Goal: Task Accomplishment & Management: Manage account settings

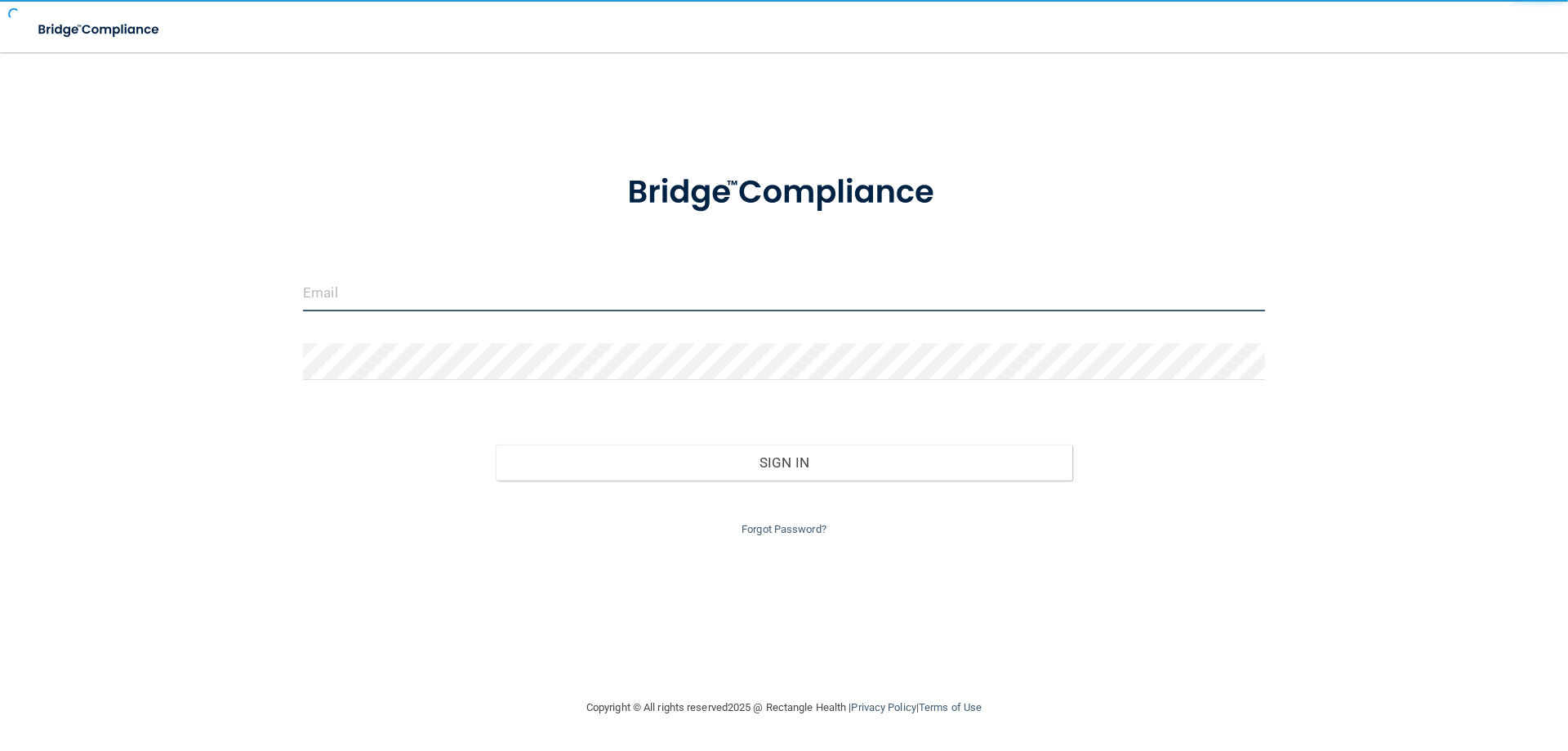
type input "[PERSON_NAME][EMAIL_ADDRESS][DOMAIN_NAME]"
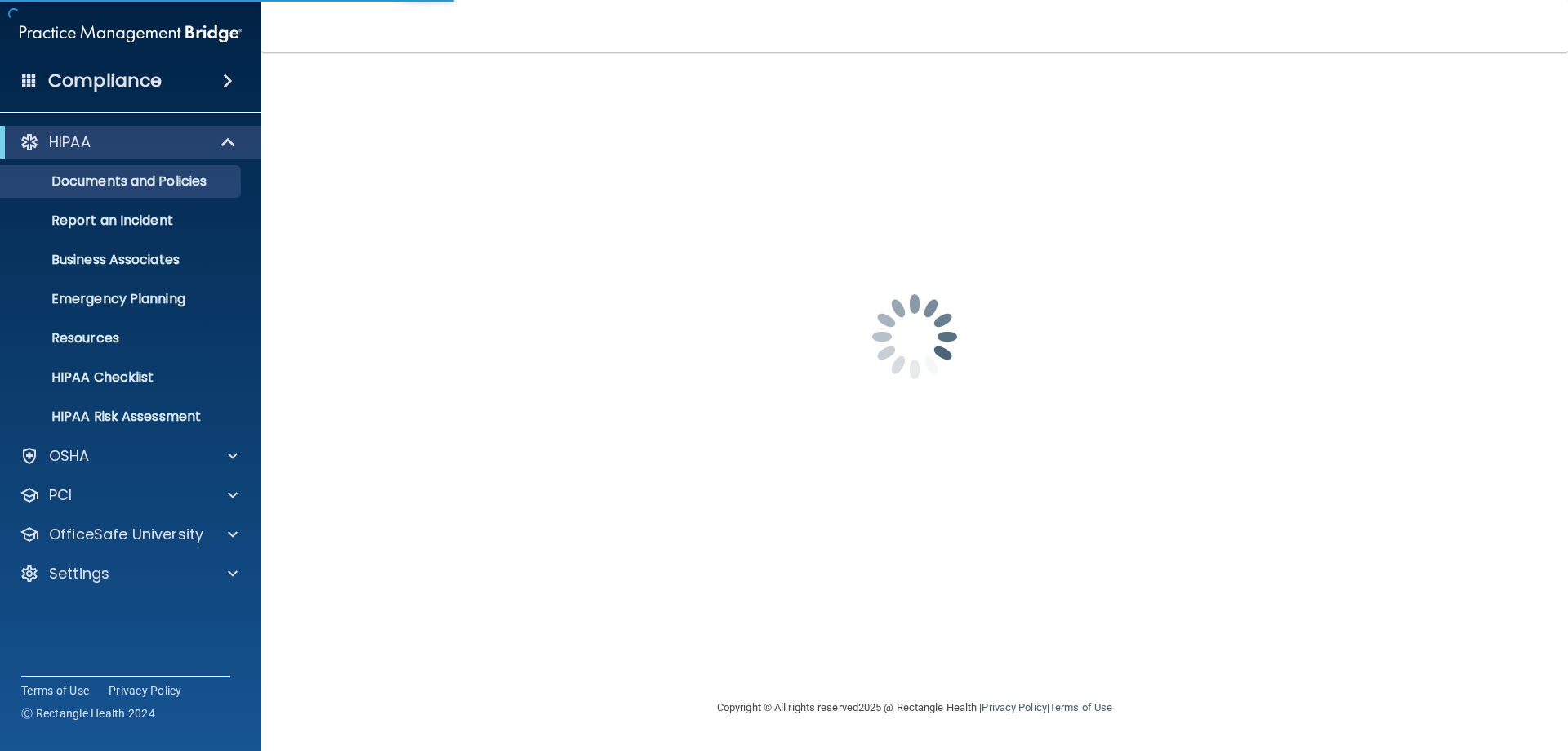
click at [779, 458] on div "[PERSON_NAME][EMAIL_ADDRESS][DOMAIN_NAME] Password is required Invalid email/pa…" at bounding box center [914, 375] width 1241 height 613
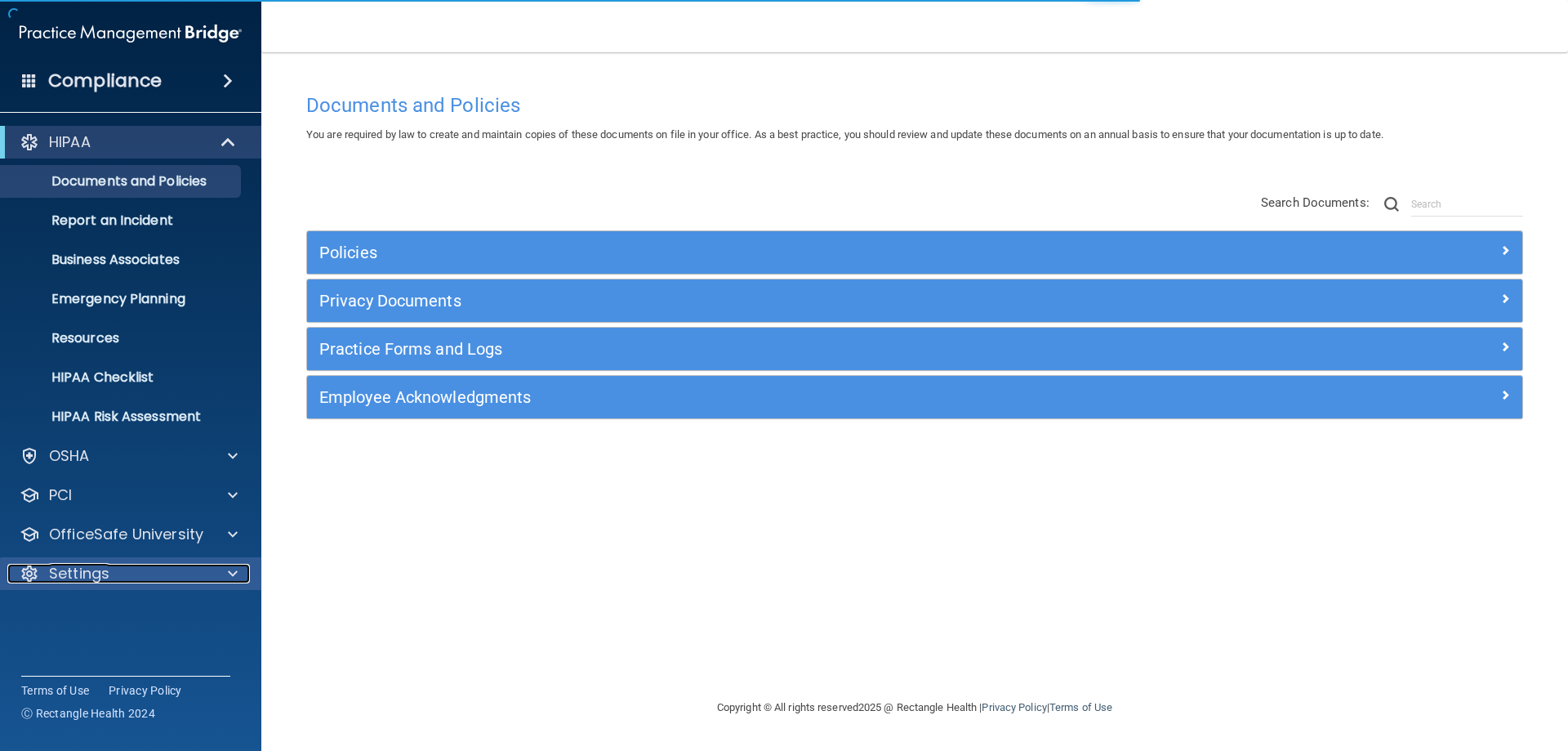
click at [99, 566] on p "Settings" at bounding box center [78, 574] width 60 height 20
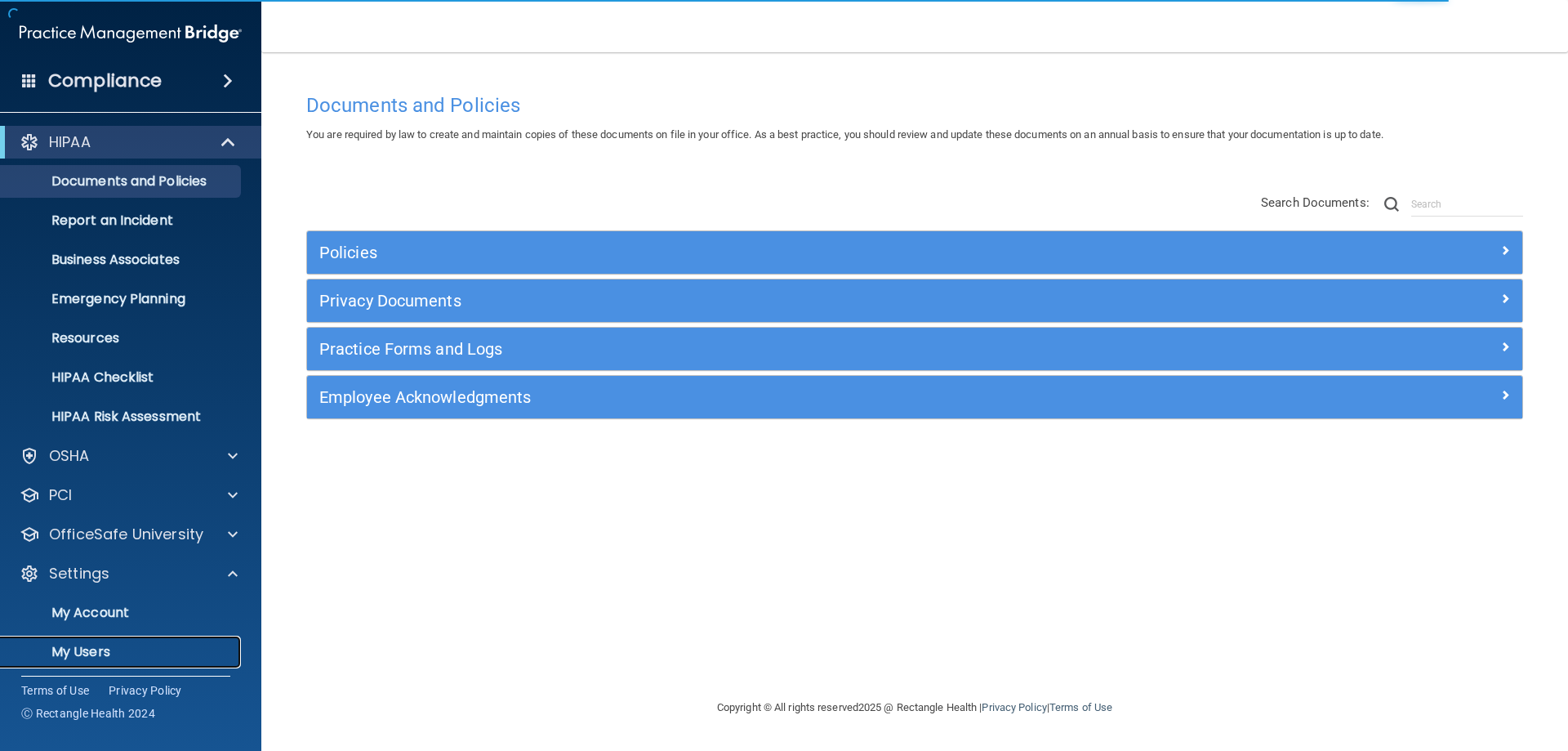
click at [87, 653] on p "My Users" at bounding box center [122, 652] width 223 height 17
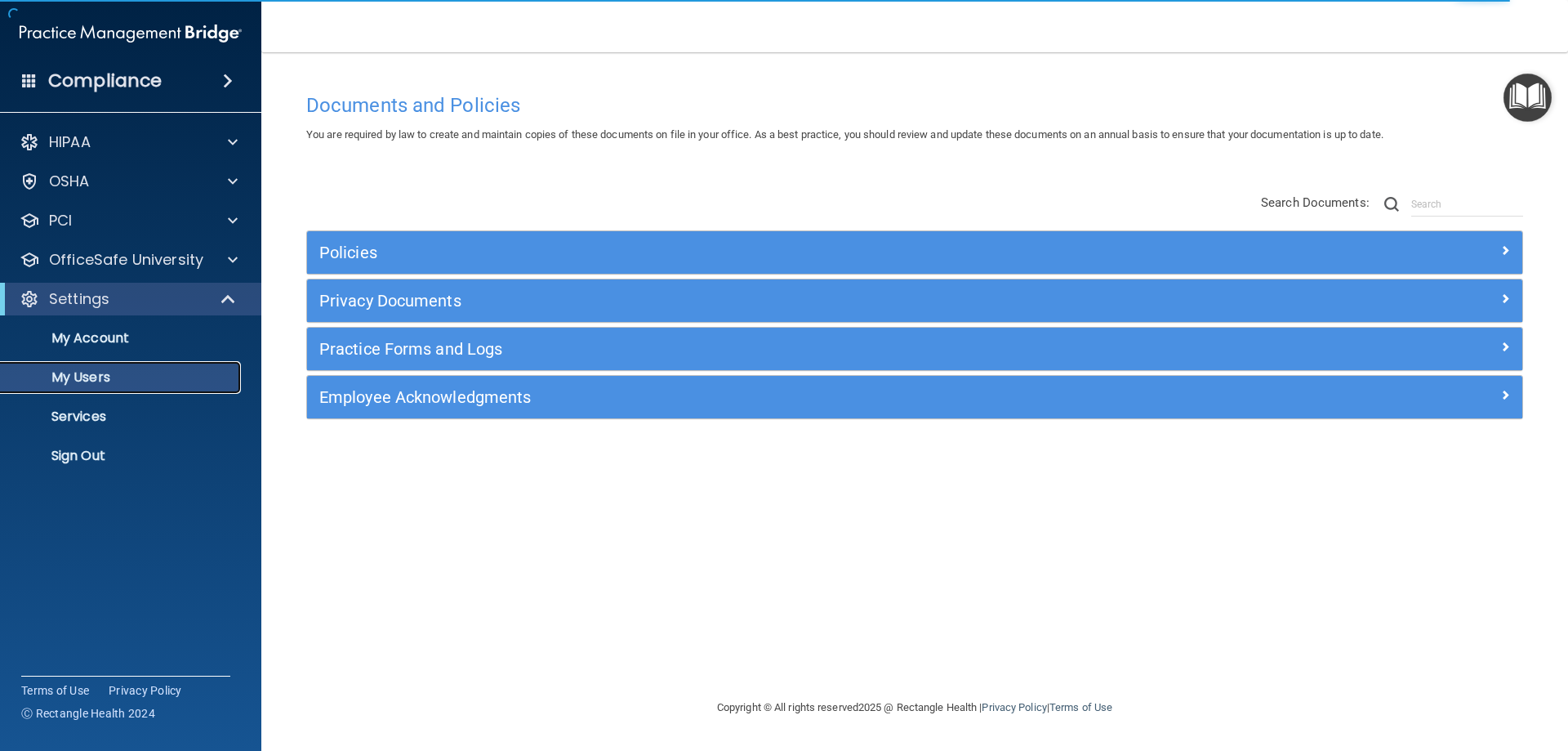
select select "20"
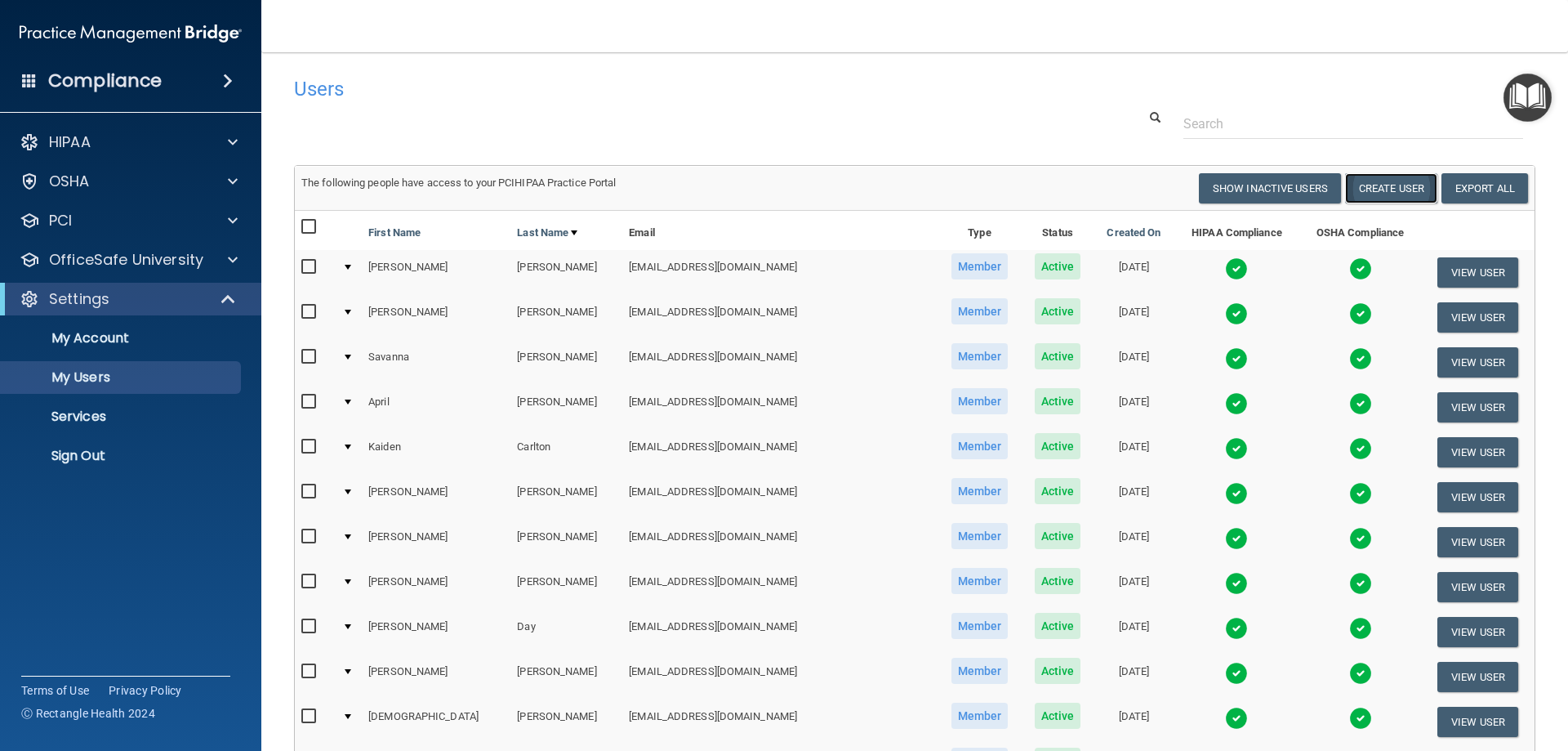
click at [1355, 188] on button "Create User" at bounding box center [1391, 188] width 92 height 31
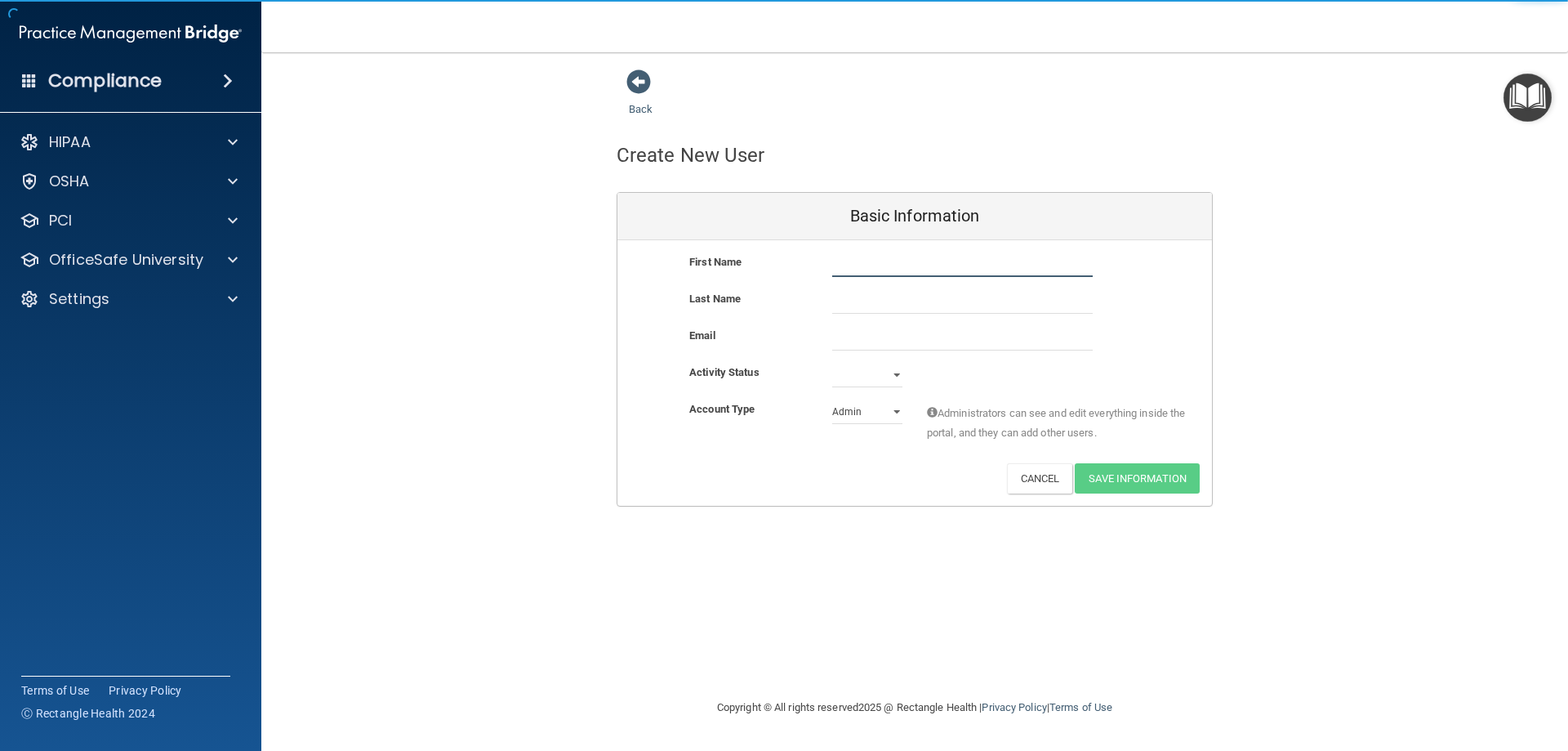
click at [874, 262] on input "text" at bounding box center [963, 265] width 261 height 25
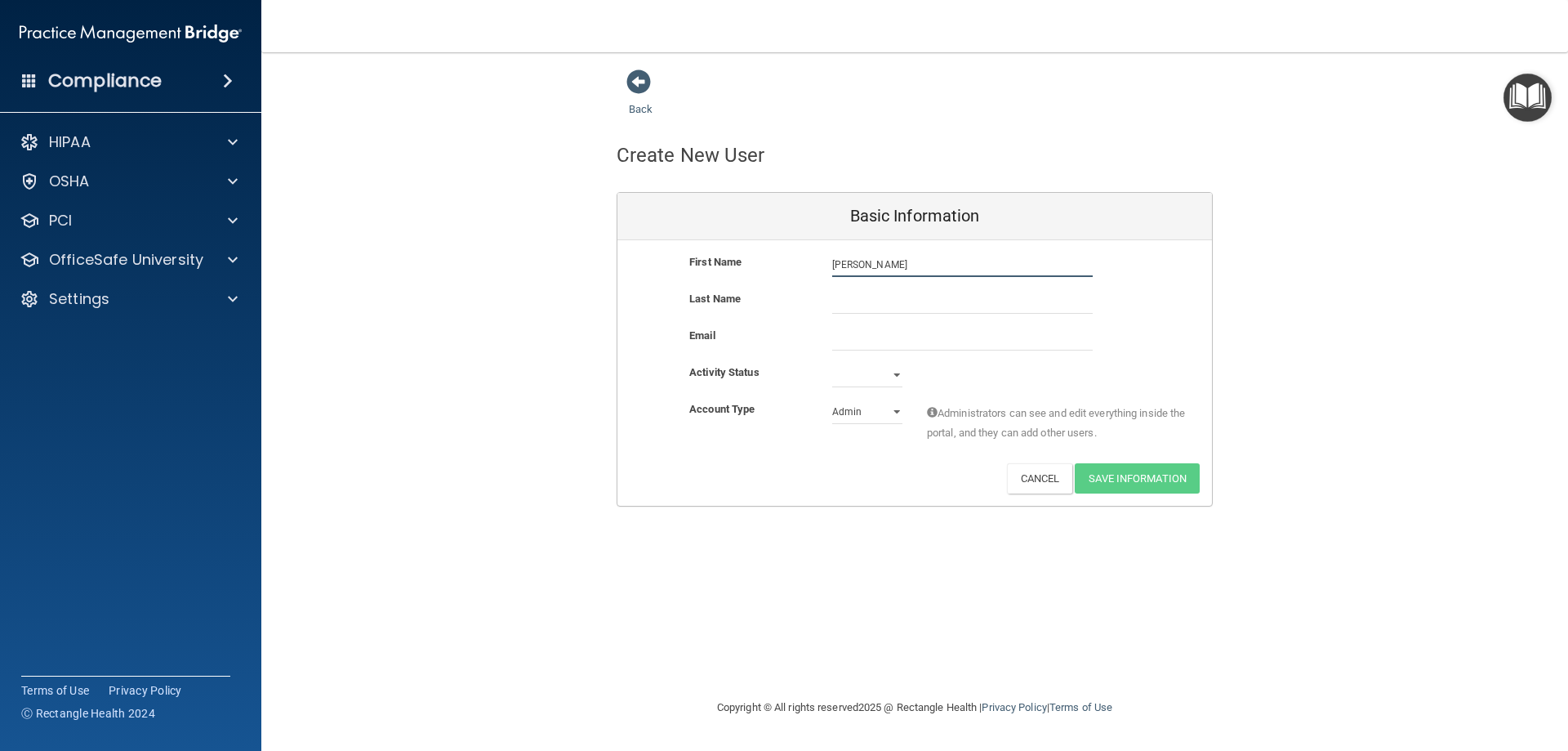
type input "[PERSON_NAME]"
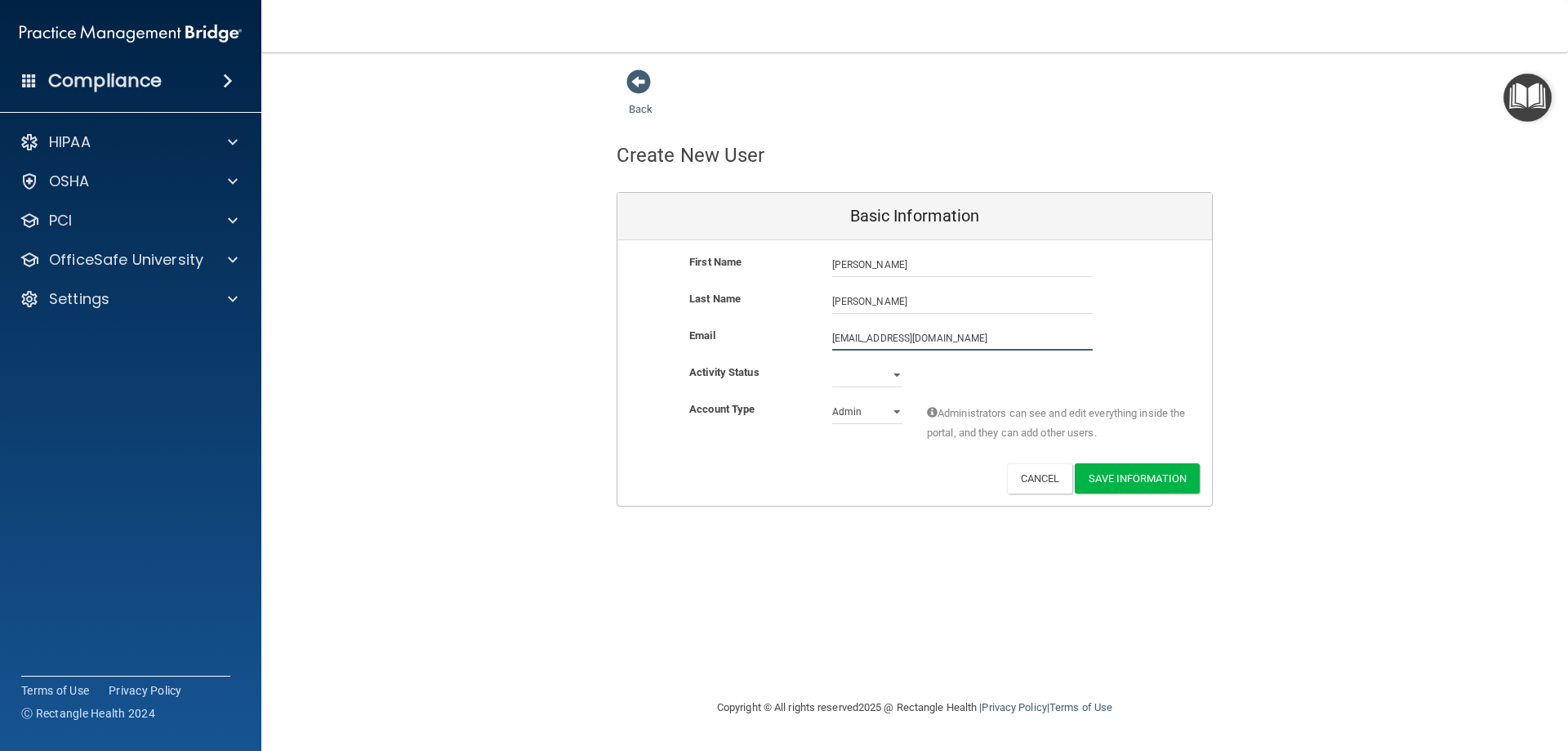
type input "[EMAIL_ADDRESS][DOMAIN_NAME]"
click at [899, 413] on select "Admin Member" at bounding box center [867, 415] width 70 height 25
select select "practice_member"
click at [832, 399] on select "Admin Member" at bounding box center [867, 412] width 70 height 25
click at [894, 375] on select "Active Inactive" at bounding box center [867, 376] width 70 height 25
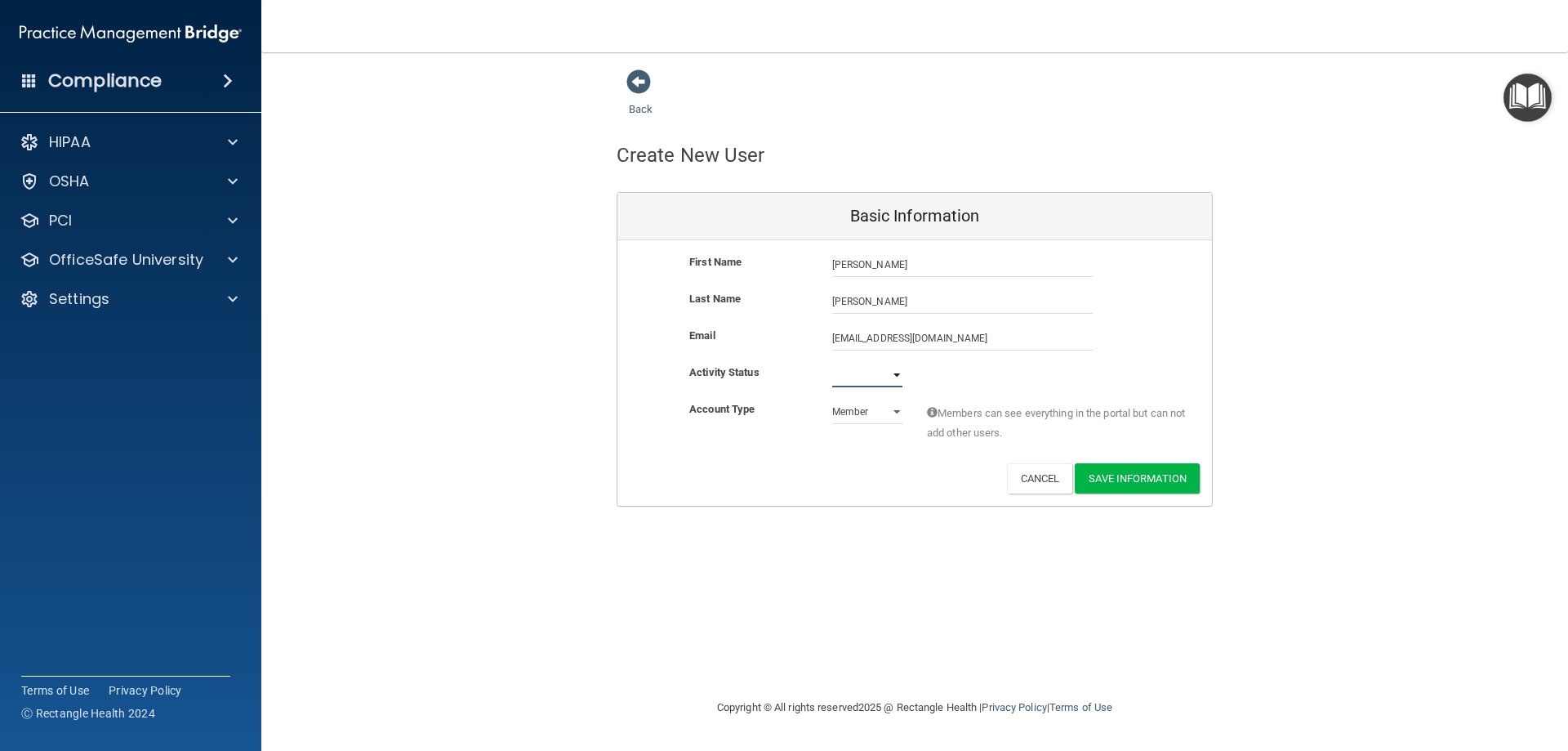
select select "active"
click at [832, 363] on select "Active Inactive" at bounding box center [867, 376] width 70 height 25
click at [1151, 473] on button "Save Information" at bounding box center [1137, 478] width 125 height 31
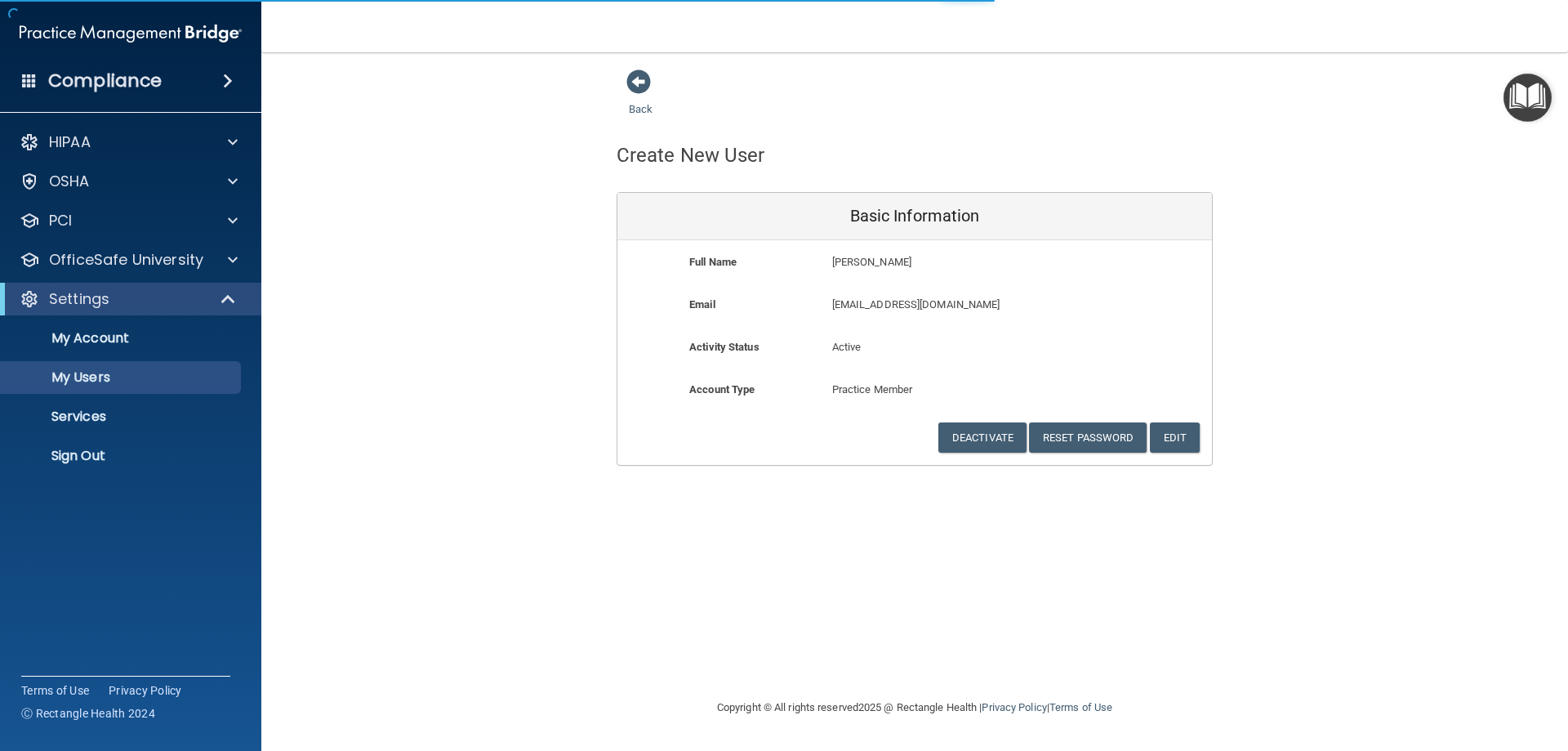
select select "20"
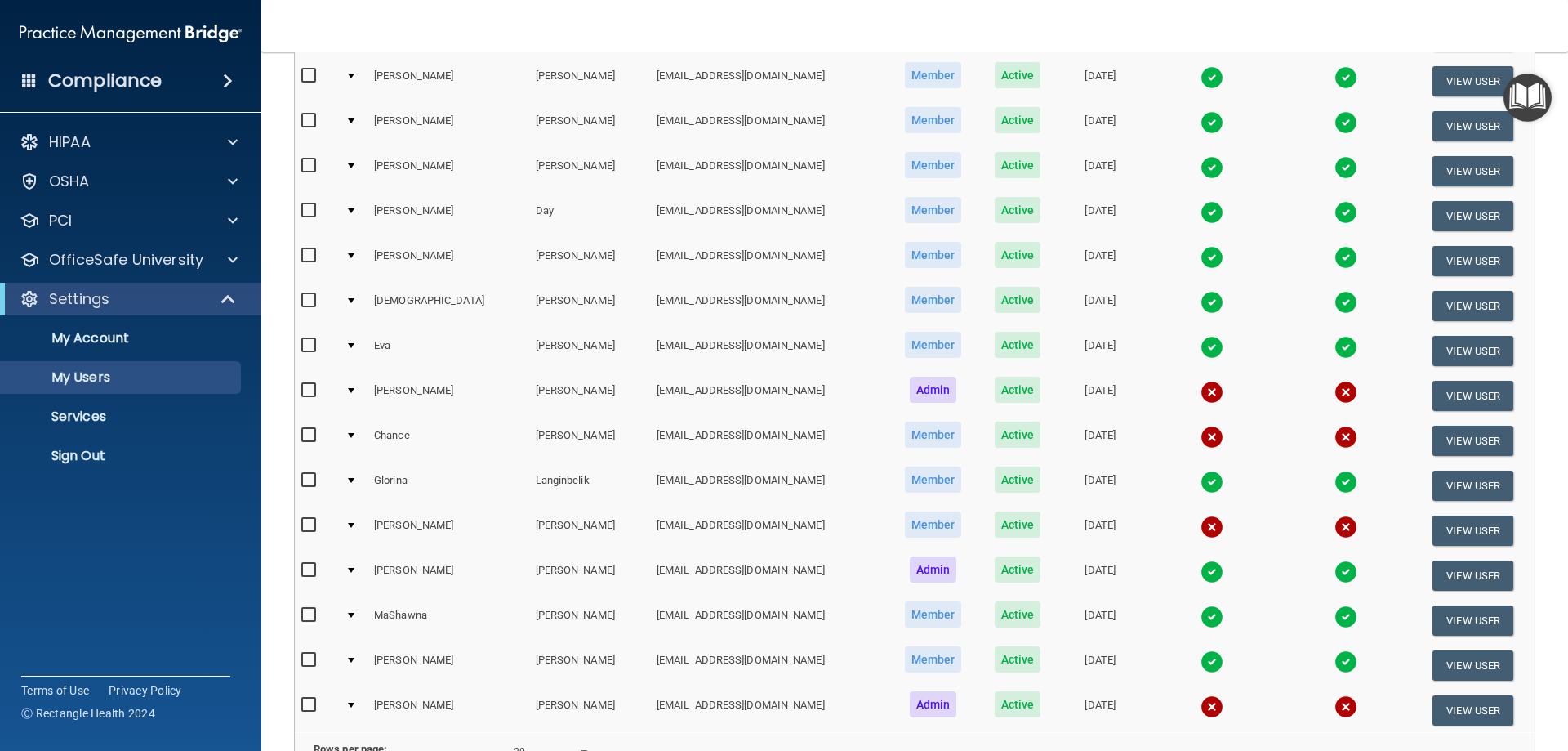
scroll to position [490, 0]
